Goal: Browse casually: Explore the website without a specific task or goal

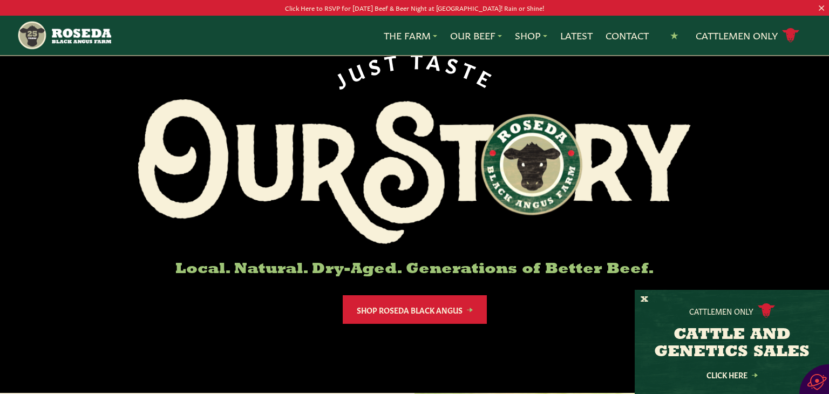
scroll to position [86, 0]
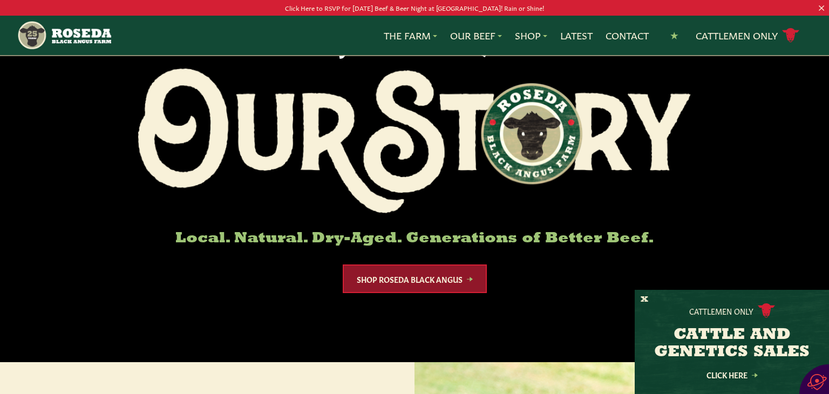
click at [408, 281] on link "Shop Roseda Black Angus" at bounding box center [415, 278] width 144 height 29
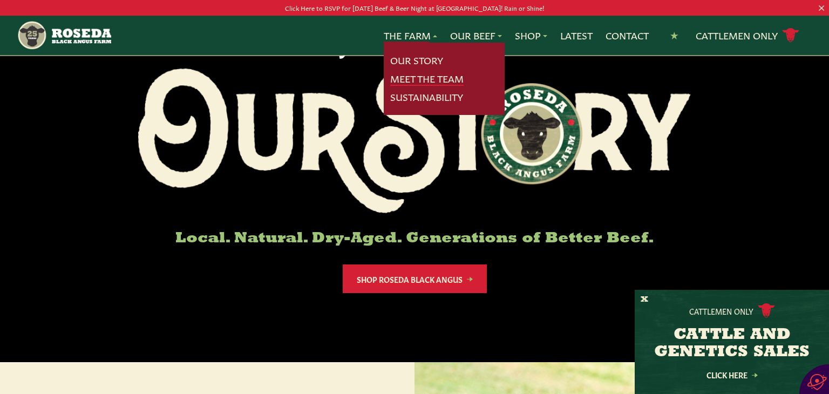
click at [416, 80] on link "Meet The Team" at bounding box center [426, 79] width 73 height 14
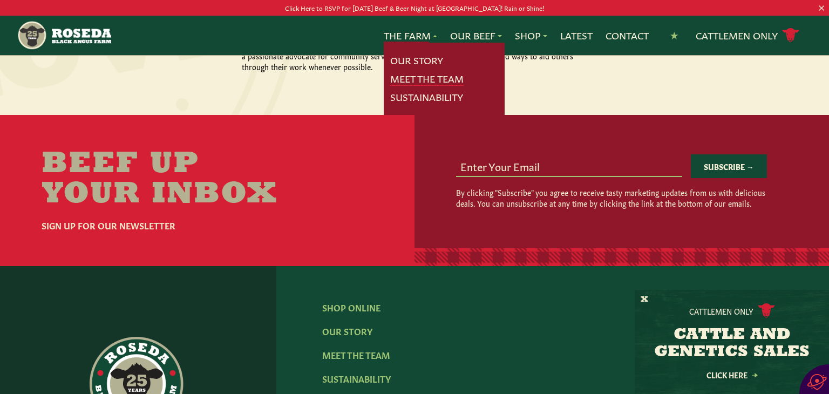
scroll to position [1425, 0]
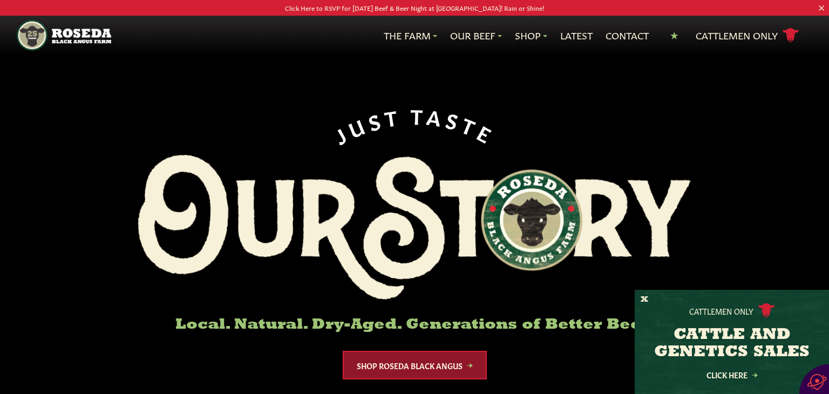
click at [421, 374] on link "Shop Roseda Black Angus" at bounding box center [415, 365] width 144 height 29
